Goal: Communication & Community: Ask a question

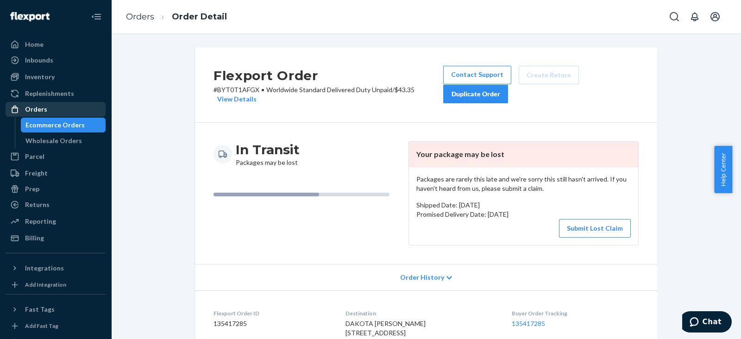
click at [59, 110] on div "Orders" at bounding box center [55, 109] width 98 height 13
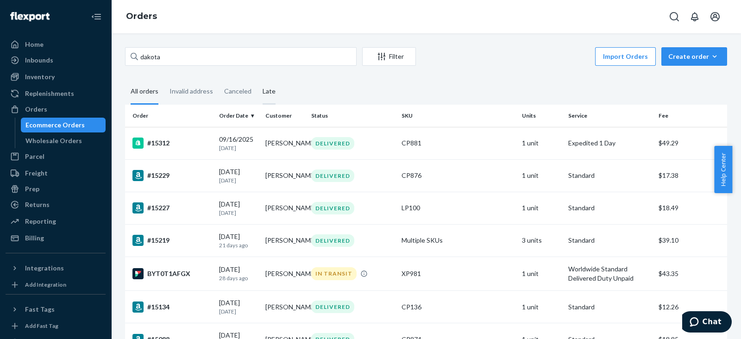
click at [265, 96] on div "Late" at bounding box center [268, 91] width 13 height 25
click at [257, 79] on input "Late" at bounding box center [257, 79] width 0 height 0
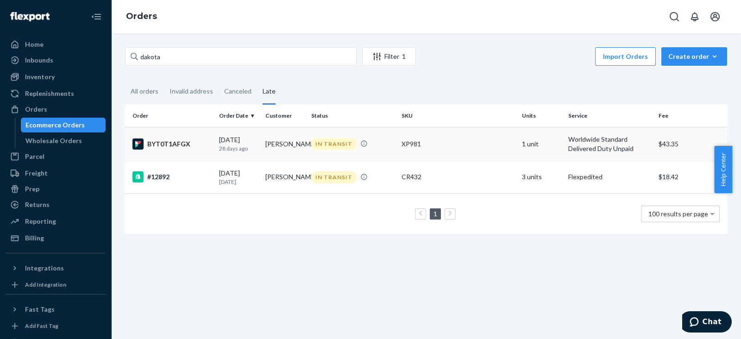
click at [164, 149] on td "BYT0T1AFGX" at bounding box center [170, 144] width 90 height 34
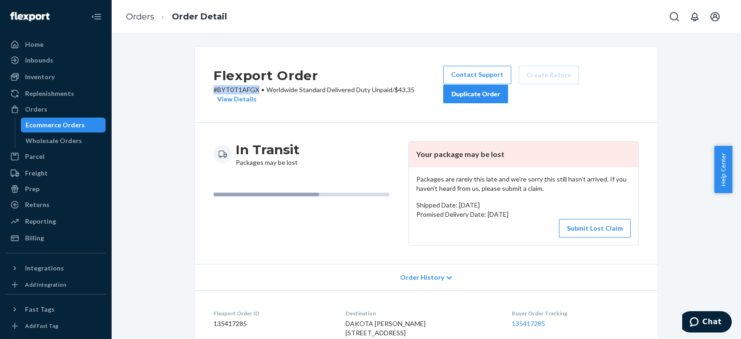
drag, startPoint x: 203, startPoint y: 88, endPoint x: 254, endPoint y: 87, distance: 50.9
click at [254, 87] on div "Flexport Order # BYT0T1AFGX • Worldwide Standard Delivered Duty Unpaid / $43.35…" at bounding box center [426, 84] width 462 height 75
copy p "# BYT0T1AFGX"
click at [699, 325] on icon "Chat" at bounding box center [693, 321] width 9 height 9
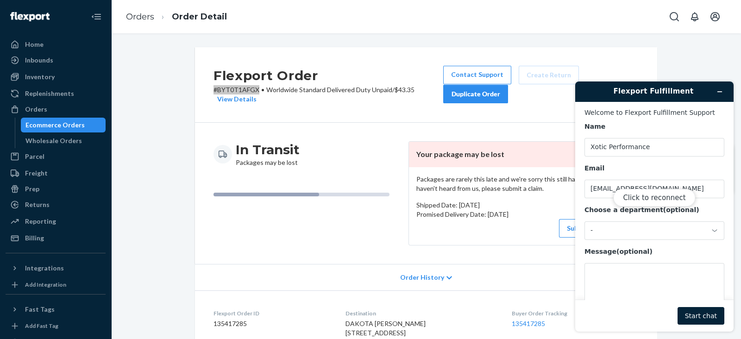
click at [604, 282] on div "Click to reconnect" at bounding box center [654, 206] width 158 height 250
click at [649, 193] on button "Click to reconnect" at bounding box center [654, 198] width 82 height 18
click at [610, 270] on textarea "Message (optional)" at bounding box center [654, 289] width 140 height 52
paste textarea "#BYT0T1AFGX"
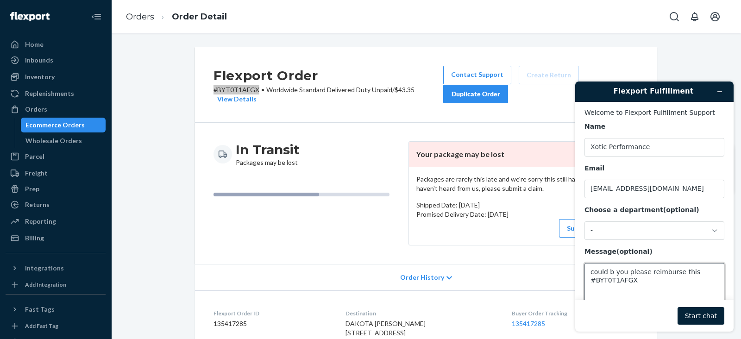
click at [612, 272] on textarea "could b you please reimburse this #BYT0T1AFGX" at bounding box center [654, 289] width 140 height 52
click at [636, 285] on textarea "could you please reimburse this #BYT0T1AFGX" at bounding box center [654, 289] width 140 height 52
click at [695, 272] on textarea "could you please reimburse this #BYT0T1AFGX" at bounding box center [654, 289] width 140 height 52
type textarea "could you please reimburse this order #BYT0T1AFGX"
click at [691, 309] on button "Start chat" at bounding box center [700, 316] width 47 height 18
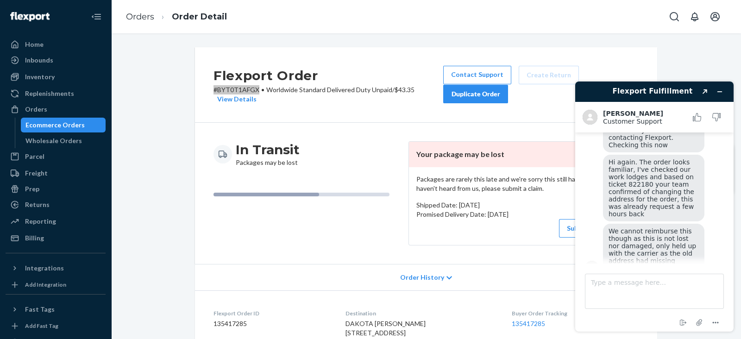
scroll to position [76, 0]
click at [721, 92] on icon "Minimize widget" at bounding box center [719, 91] width 6 height 6
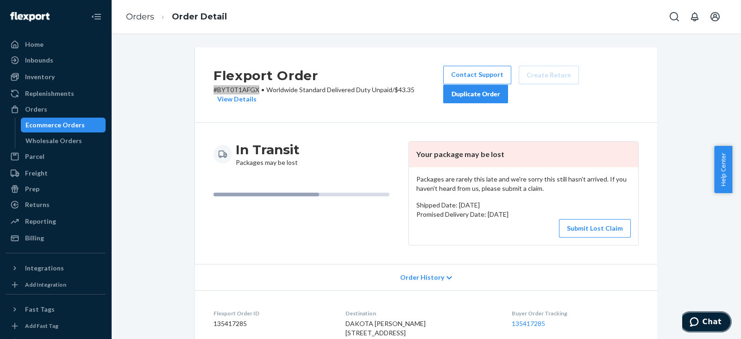
click at [710, 319] on span "Chat" at bounding box center [711, 322] width 19 height 8
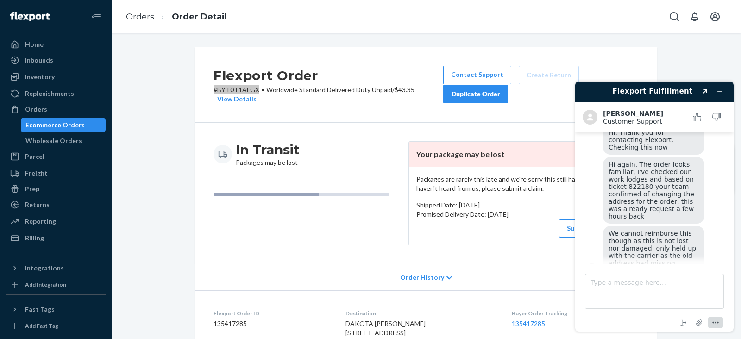
click at [716, 321] on icon "Menu" at bounding box center [715, 322] width 11 height 11
click at [524, 252] on div "In Transit Packages may be lost Your package may be lost Packages are rarely th…" at bounding box center [426, 193] width 462 height 141
click at [699, 325] on icon "Attach file" at bounding box center [699, 322] width 17 height 17
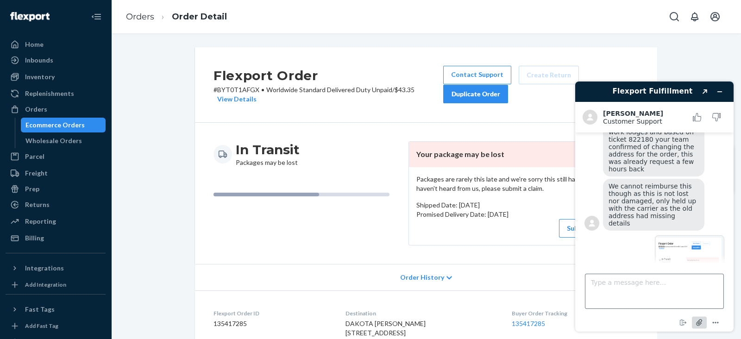
scroll to position [133, 0]
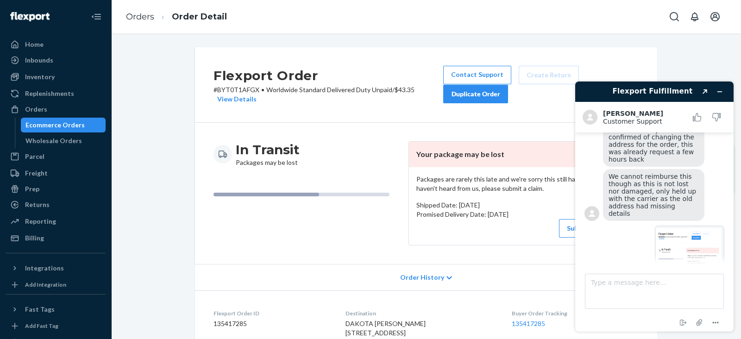
click at [676, 243] on img at bounding box center [689, 251] width 69 height 52
click at [606, 286] on textarea "Type a message here..." at bounding box center [654, 291] width 139 height 35
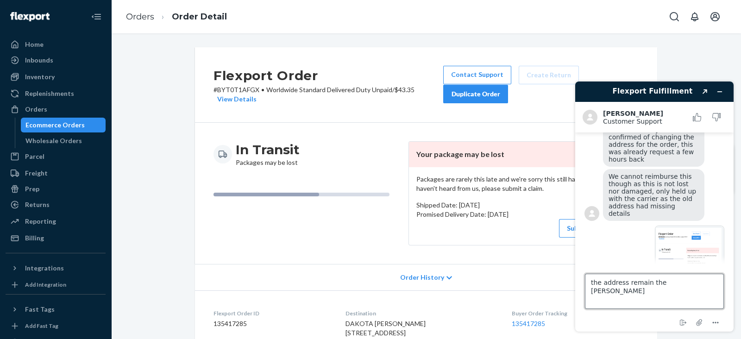
type textarea "the address remain the same"
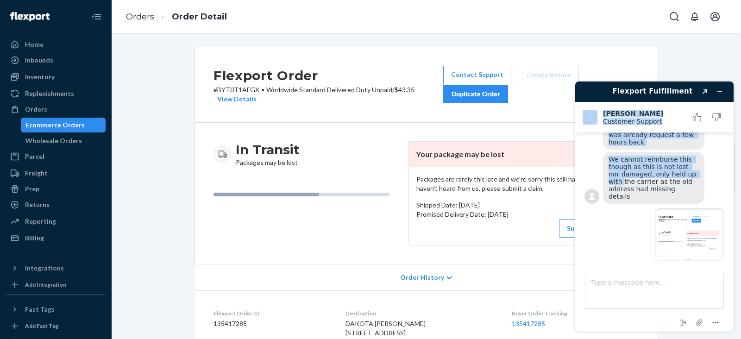
drag, startPoint x: 735, startPoint y: 99, endPoint x: 740, endPoint y: 162, distance: 63.2
click at [740, 162] on div "Flexport Fulfillment Created with Sketch. [PERSON_NAME] Customer Support Custom…" at bounding box center [654, 206] width 173 height 265
drag, startPoint x: 735, startPoint y: 173, endPoint x: 740, endPoint y: 210, distance: 36.9
click at [740, 210] on div "Flexport Fulfillment Created with Sketch. [PERSON_NAME] Customer Support Custom…" at bounding box center [654, 206] width 173 height 265
click at [719, 86] on button "Minimize widget" at bounding box center [719, 91] width 15 height 13
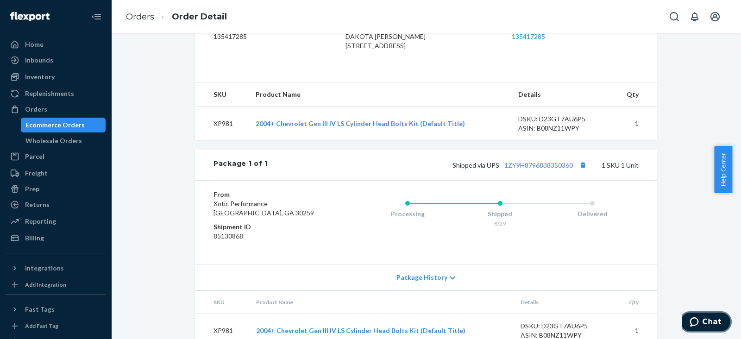
scroll to position [324, 0]
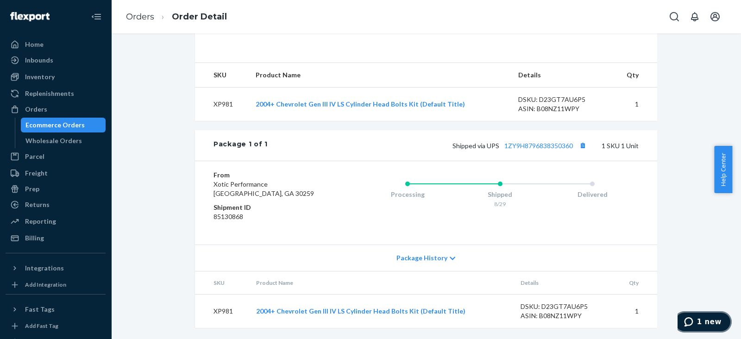
click at [705, 318] on span "1 new" at bounding box center [709, 322] width 25 height 8
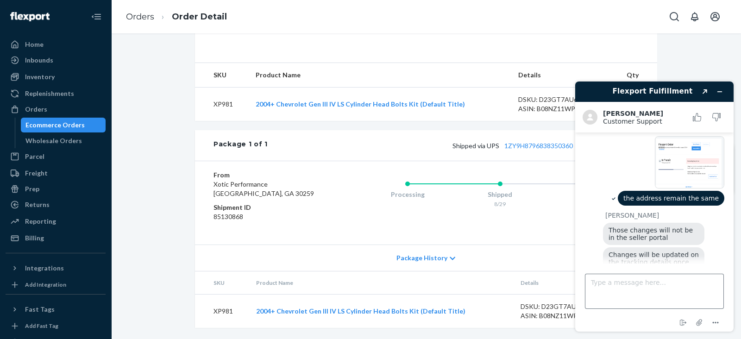
scroll to position [223, 0]
click at [501, 286] on th "Product Name" at bounding box center [381, 282] width 265 height 23
click at [715, 92] on button "Minimize widget" at bounding box center [719, 91] width 15 height 13
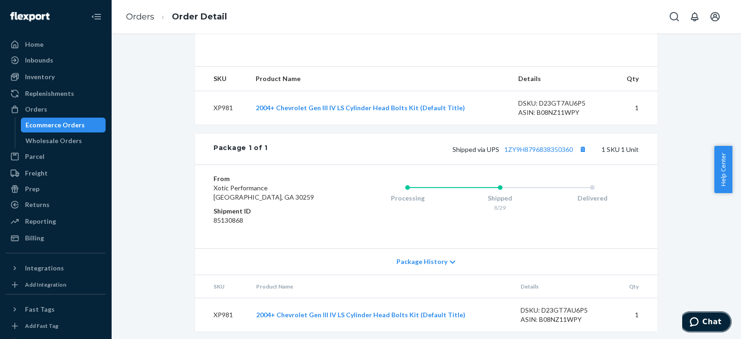
scroll to position [324, 0]
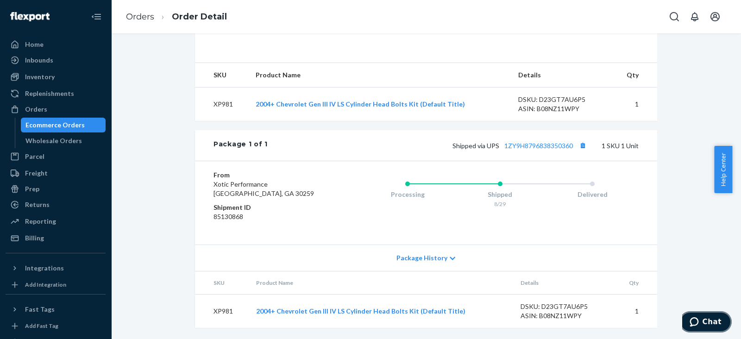
click at [699, 324] on icon "Chat" at bounding box center [693, 321] width 9 height 9
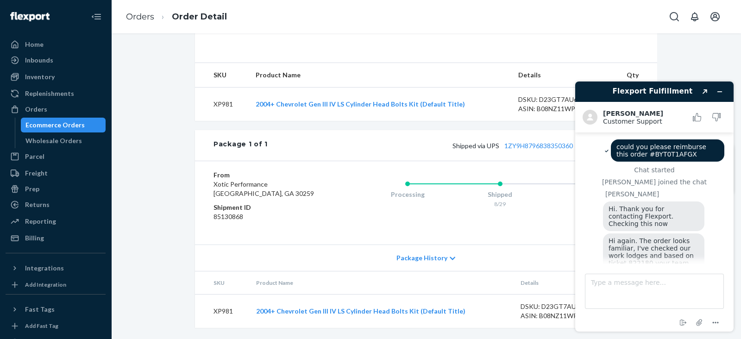
scroll to position [223, 0]
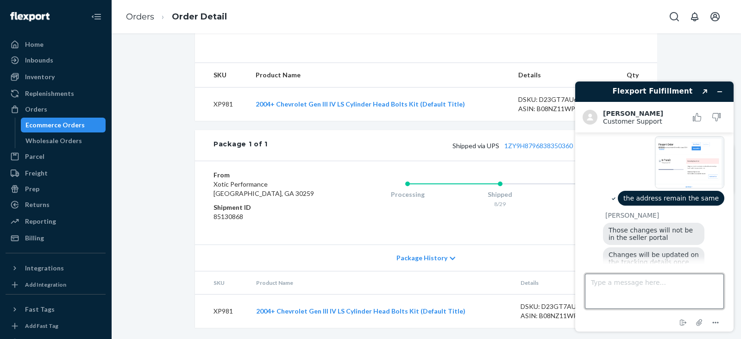
click at [629, 283] on textarea "Type a message here..." at bounding box center [654, 291] width 139 height 35
type textarea "could you provide me tracking details"
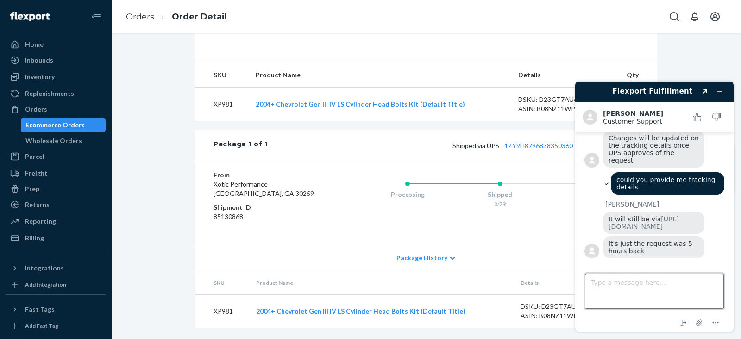
scroll to position [347, 0]
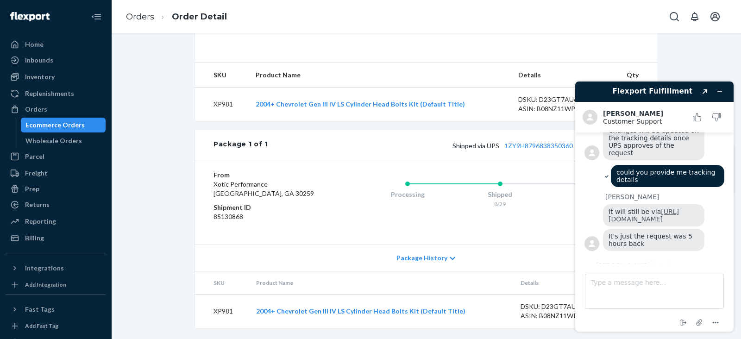
click at [648, 208] on link "[URL][DOMAIN_NAME]" at bounding box center [643, 215] width 70 height 15
drag, startPoint x: 732, startPoint y: 206, endPoint x: 740, endPoint y: 266, distance: 60.7
click at [740, 266] on div "Flexport Fulfillment Created with Sketch. [PERSON_NAME] Customer Support Custom…" at bounding box center [654, 206] width 173 height 265
click at [719, 93] on icon "Minimize widget" at bounding box center [719, 91] width 6 height 6
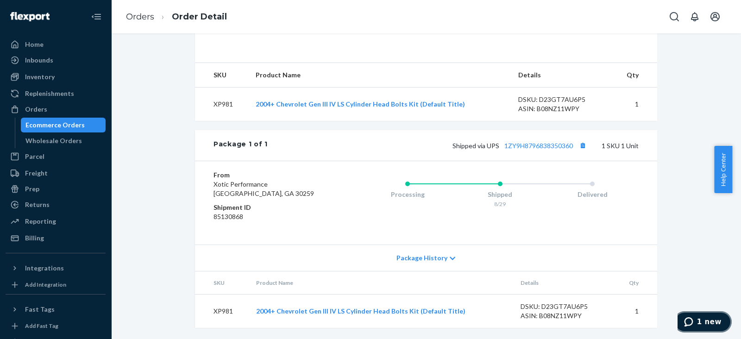
click at [710, 318] on span "1 new" at bounding box center [709, 322] width 25 height 8
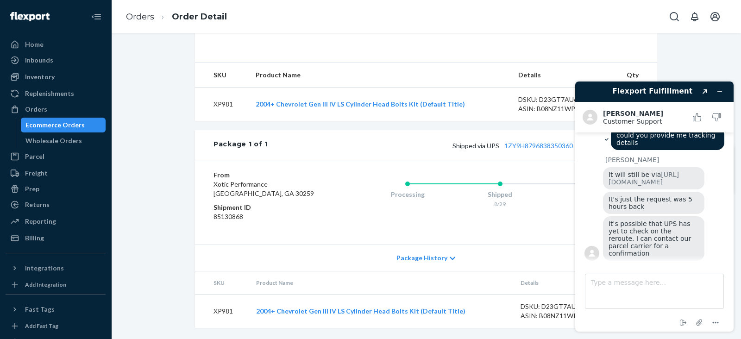
drag, startPoint x: 655, startPoint y: 187, endPoint x: 607, endPoint y: 160, distance: 54.7
click at [607, 167] on div "It will still be via [URL][DOMAIN_NAME]" at bounding box center [653, 178] width 101 height 22
copy link "[URL][DOMAIN_NAME]"
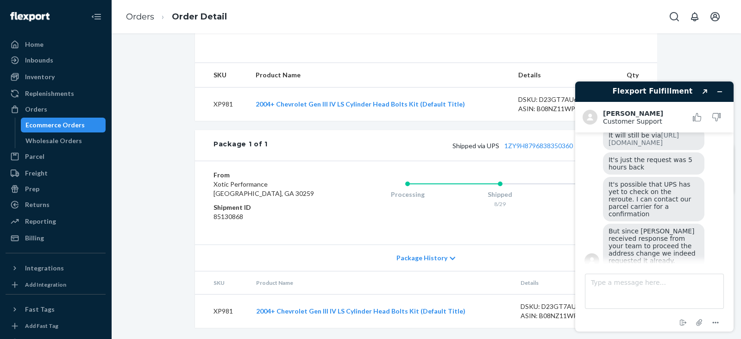
scroll to position [425, 0]
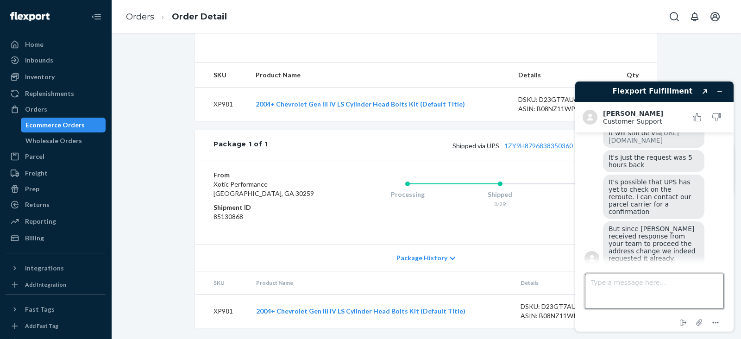
click at [661, 287] on textarea "Type a message here..." at bounding box center [654, 291] width 139 height 35
click at [659, 292] on textarea "Type a message here..." at bounding box center [654, 291] width 139 height 35
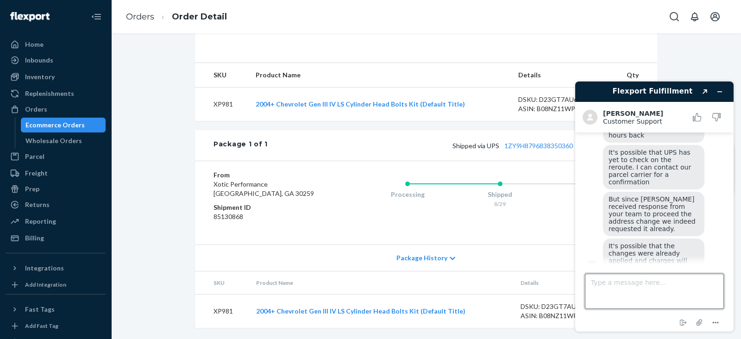
click at [656, 285] on textarea "Type a message here..." at bounding box center [654, 291] width 139 height 35
type textarea "pls update us"
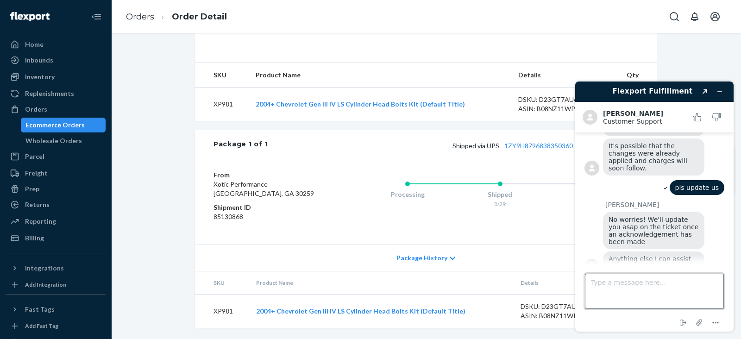
scroll to position [554, 0]
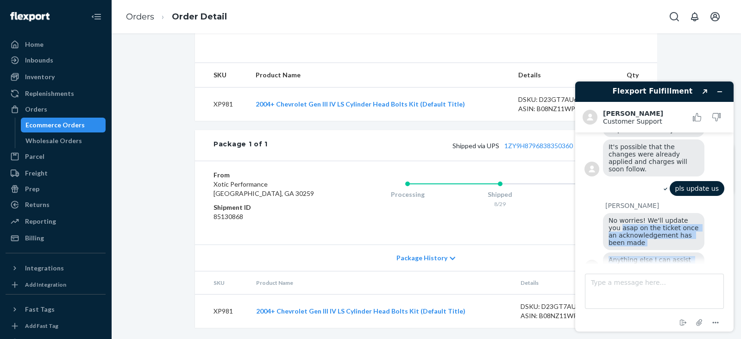
drag, startPoint x: 731, startPoint y: 246, endPoint x: 730, endPoint y: 200, distance: 45.8
click at [730, 200] on main "could you please reimburse this order #BYT0T1AFGX Chat started [PERSON_NAME] jo…" at bounding box center [655, 197] width 151 height 131
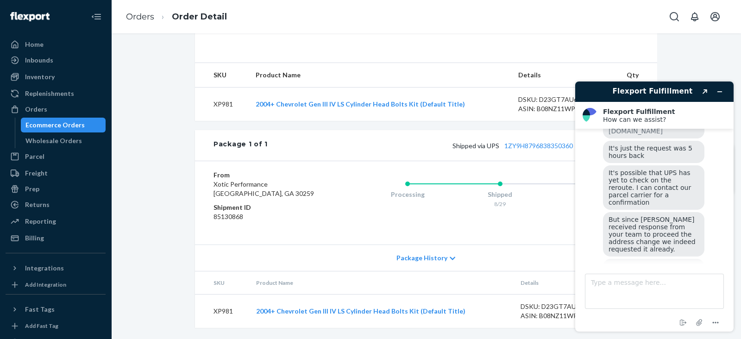
scroll to position [456, 0]
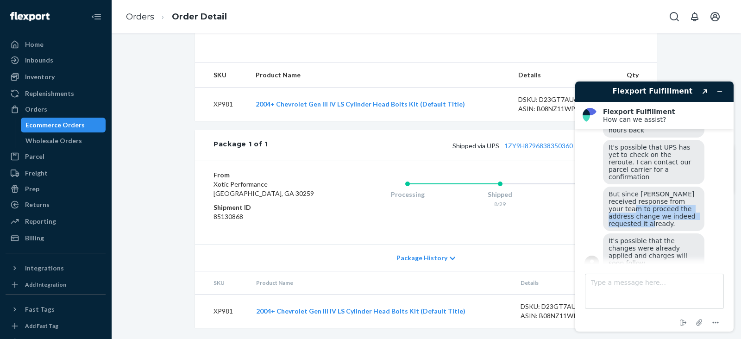
drag, startPoint x: 610, startPoint y: 208, endPoint x: 697, endPoint y: 217, distance: 87.5
click at [697, 217] on span "But since [PERSON_NAME] received response from your team to proceed the address…" at bounding box center [652, 208] width 89 height 37
copy span "roceed the address change we indeed requested it already."
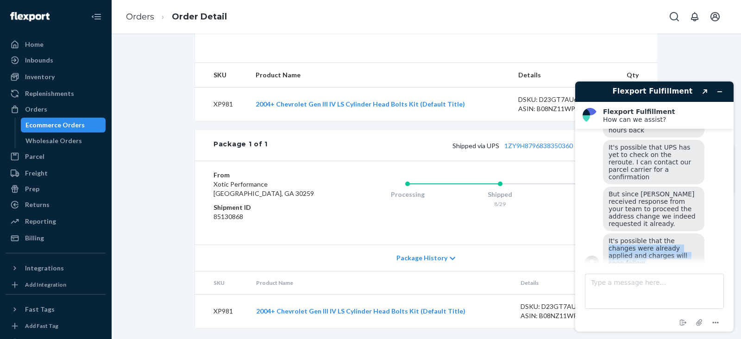
drag, startPoint x: 667, startPoint y: 230, endPoint x: 688, endPoint y: 248, distance: 27.6
click at [688, 248] on div "It's possible that the changes were already applied and charges will soon follo…" at bounding box center [653, 251] width 101 height 37
copy span "changes were already applied and charges will soon follow."
